Goal: Information Seeking & Learning: Learn about a topic

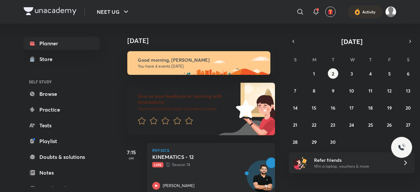
scroll to position [153, 0]
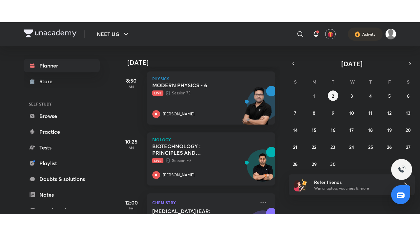
scroll to position [157, 0]
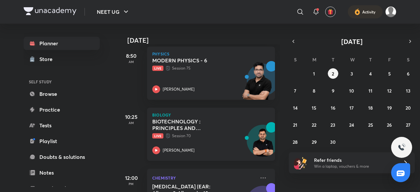
click at [210, 142] on div "BIOTECHNOLOGY : PRINCIPLES AND PROCESSES - 4 Live Session 70 Devi Singh" at bounding box center [203, 136] width 103 height 36
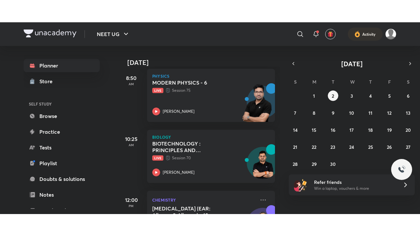
scroll to position [153, 0]
